Goal: Information Seeking & Learning: Find specific fact

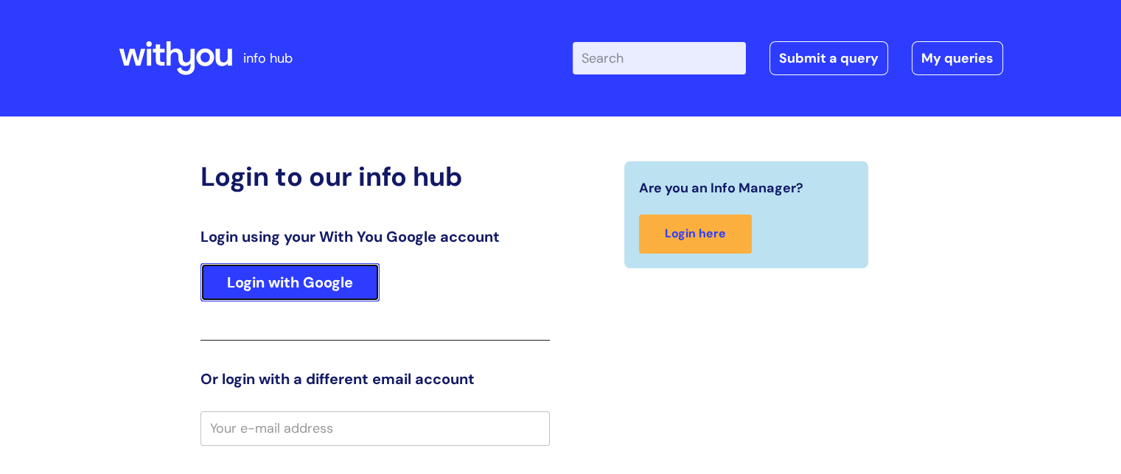
click at [259, 274] on link "Login with Google" at bounding box center [289, 282] width 179 height 38
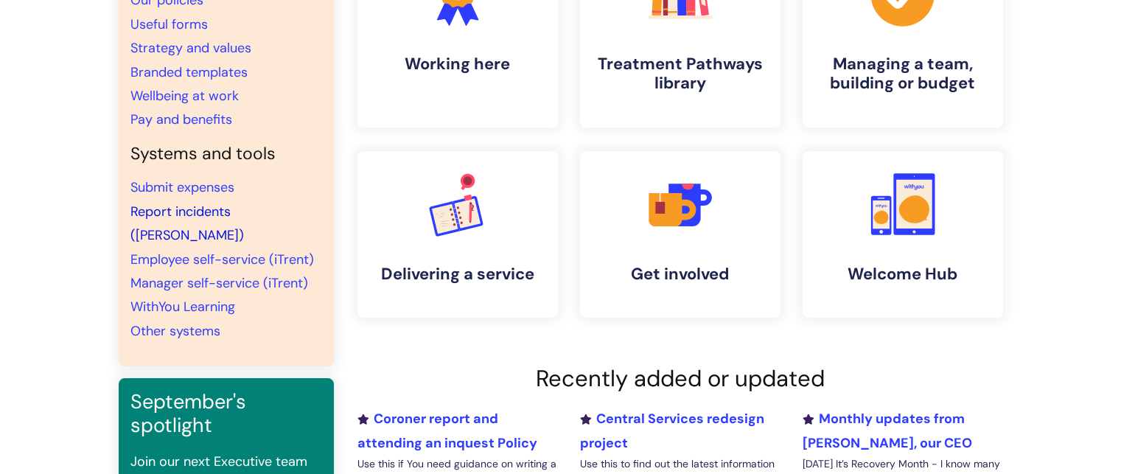
scroll to position [127, 0]
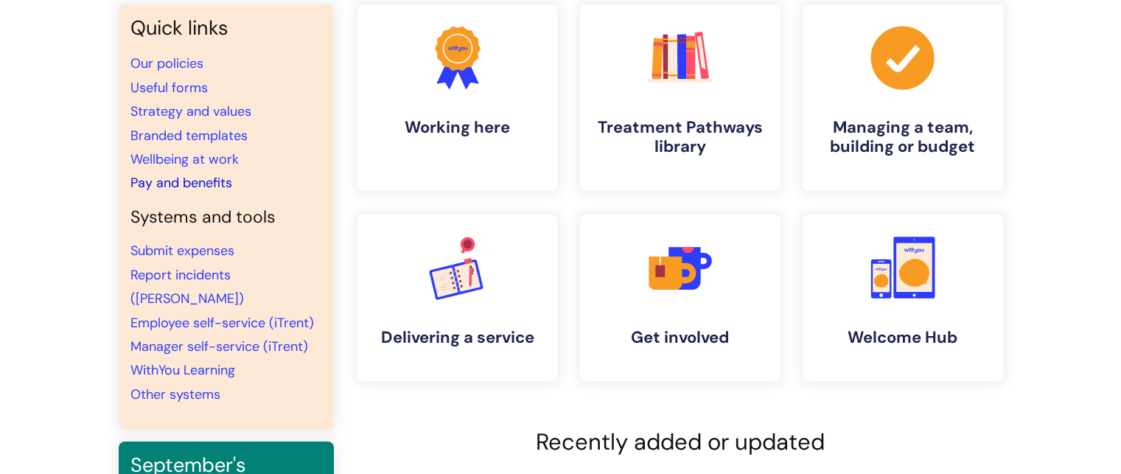
click at [177, 185] on link "Pay and benefits" at bounding box center [181, 183] width 102 height 18
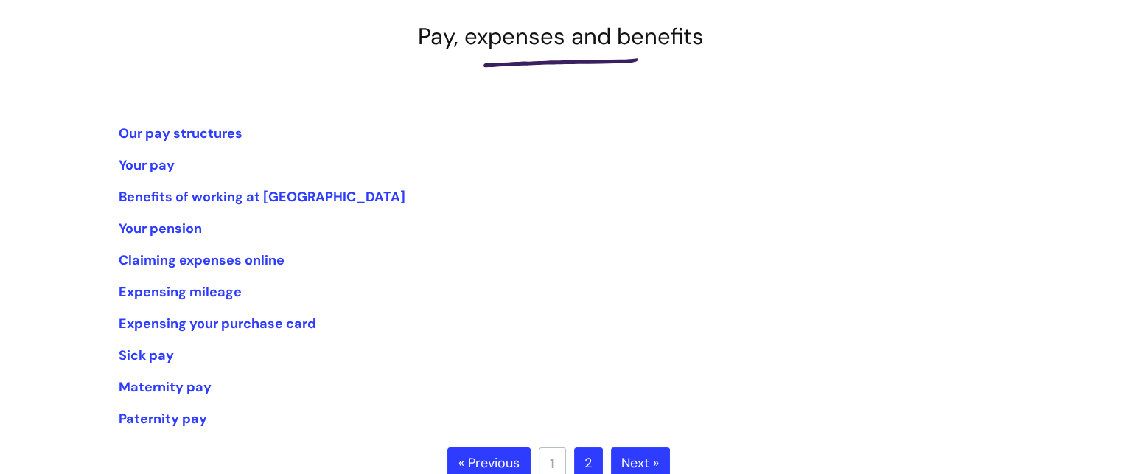
scroll to position [209, 0]
click at [162, 132] on link "Our pay structures" at bounding box center [181, 133] width 124 height 18
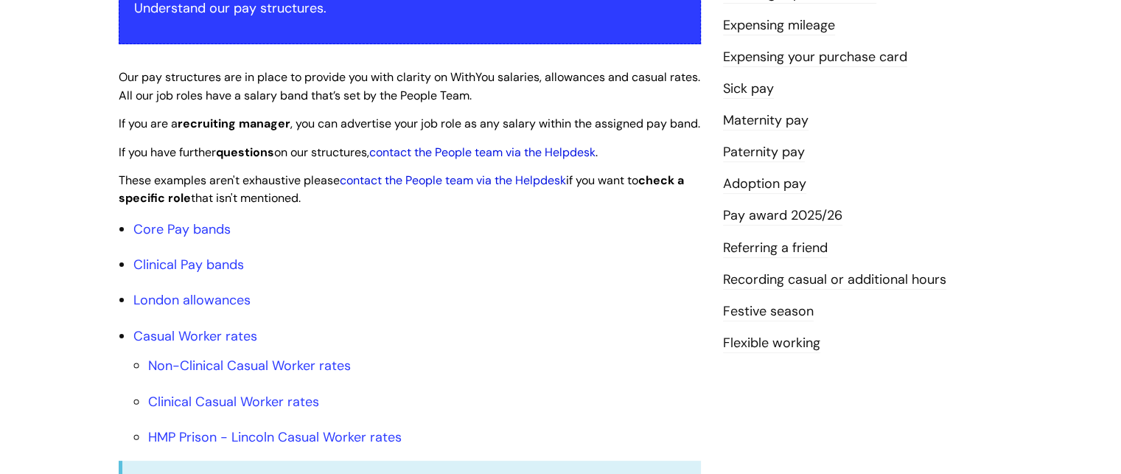
scroll to position [329, 0]
